Goal: Transaction & Acquisition: Purchase product/service

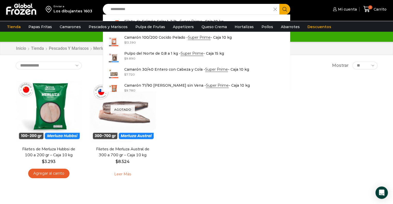
drag, startPoint x: 155, startPoint y: 10, endPoint x: 85, endPoint y: 10, distance: 69.3
click at [85, 10] on div "**********" at bounding box center [196, 9] width 391 height 18
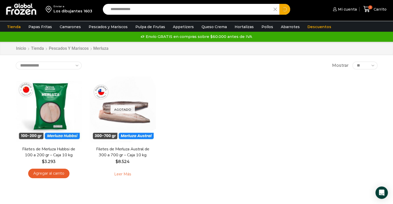
click at [279, 4] on button "Search" at bounding box center [284, 9] width 11 height 11
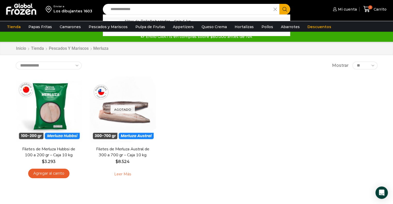
click at [132, 21] on strong "Alitas de Pollo" at bounding box center [136, 21] width 25 height 5
type input "**********"
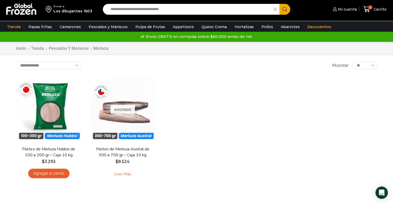
click at [284, 9] on icon "Search button" at bounding box center [285, 9] width 5 height 5
click at [289, 11] on button "Search" at bounding box center [284, 9] width 11 height 11
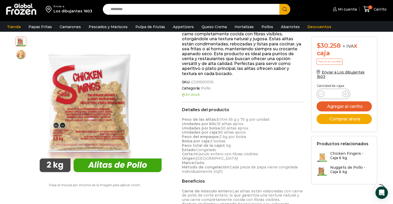
scroll to position [98, 0]
drag, startPoint x: 192, startPoint y: 83, endPoint x: 211, endPoint y: 83, distance: 19.7
click at [211, 83] on span "CC01001010" at bounding box center [201, 82] width 23 height 4
copy span "CC01001010"
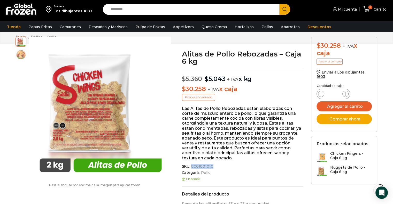
scroll to position [0, 0]
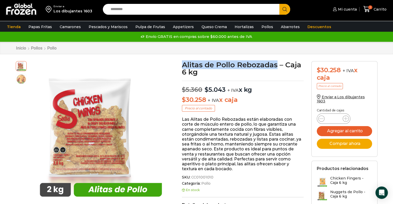
drag, startPoint x: 181, startPoint y: 63, endPoint x: 276, endPoint y: 66, distance: 95.2
copy h1 "Alitas de Pollo Rebozadas"
